Goal: Task Accomplishment & Management: Complete application form

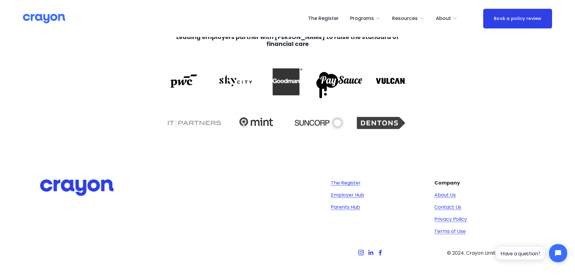
scroll to position [1254, 0]
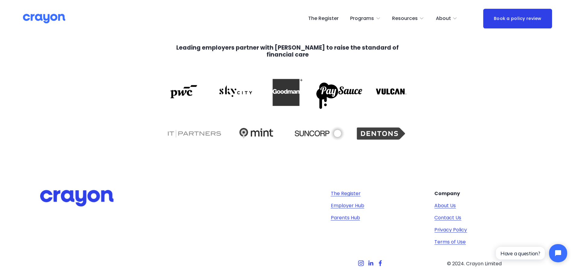
click at [346, 194] on link "The Register" at bounding box center [346, 193] width 30 height 7
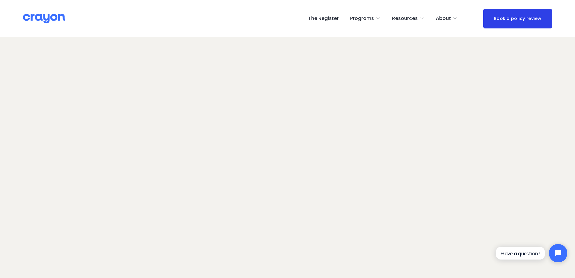
click at [328, 20] on link "The Register" at bounding box center [323, 19] width 31 height 10
